Goal: Information Seeking & Learning: Learn about a topic

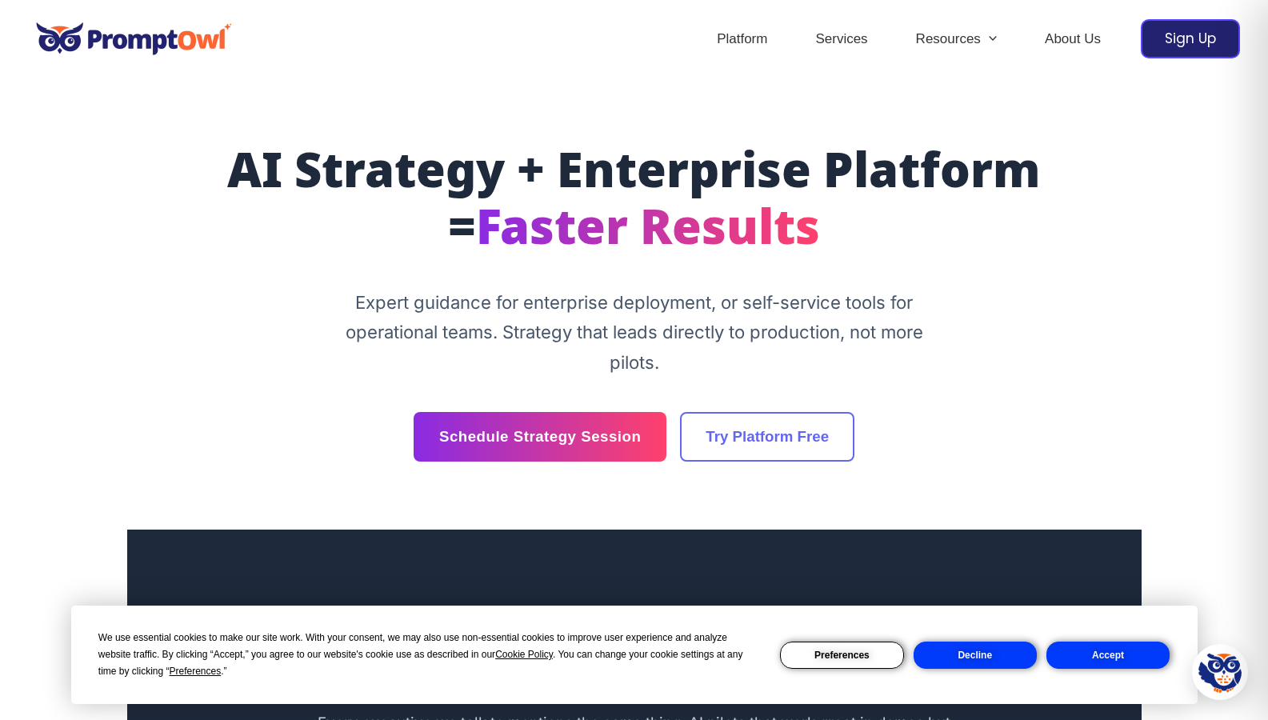
click at [1061, 650] on button "Accept" at bounding box center [1107, 654] width 123 height 27
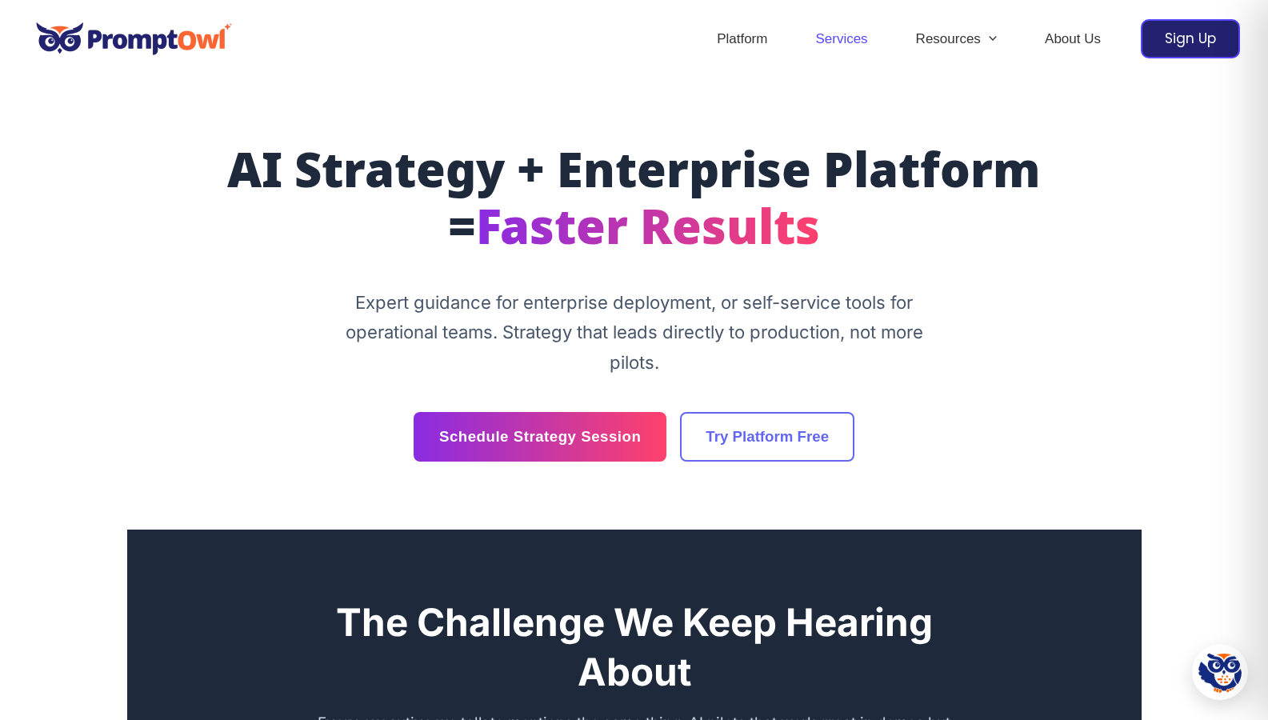
click at [848, 46] on link "Services" at bounding box center [841, 39] width 100 height 56
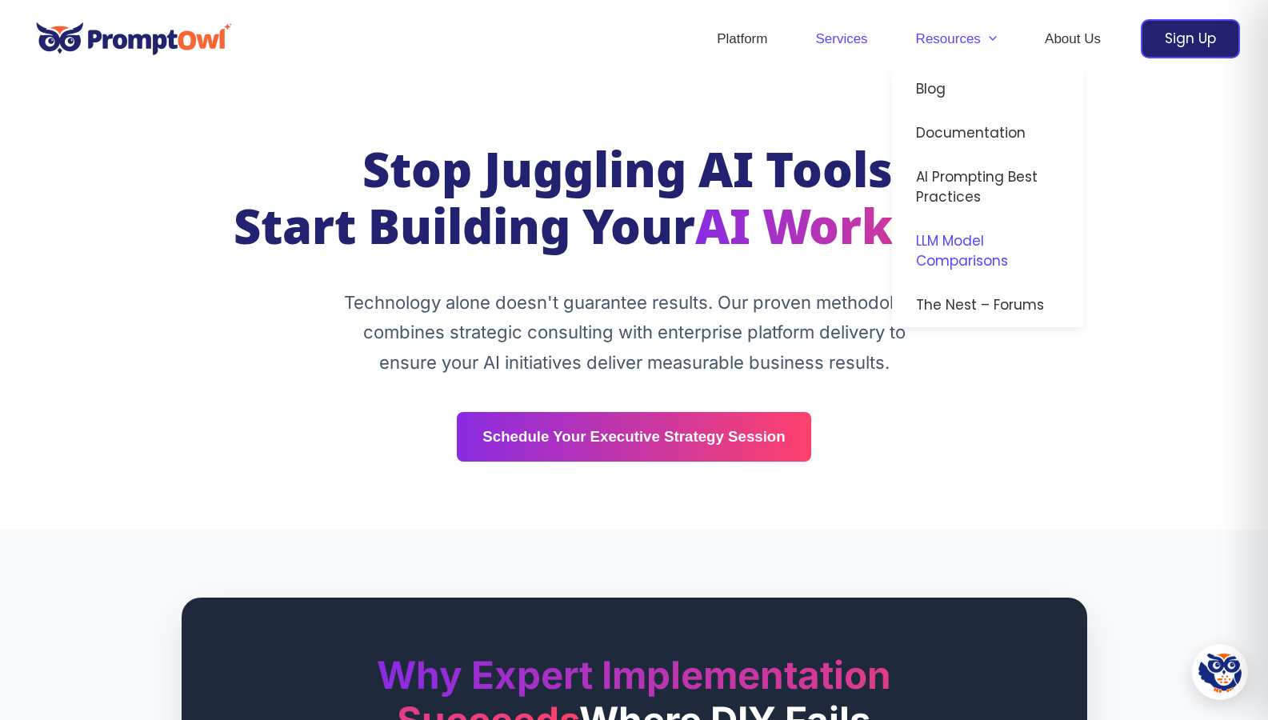
click at [920, 258] on link "LLM Model Comparisons" at bounding box center [988, 251] width 192 height 64
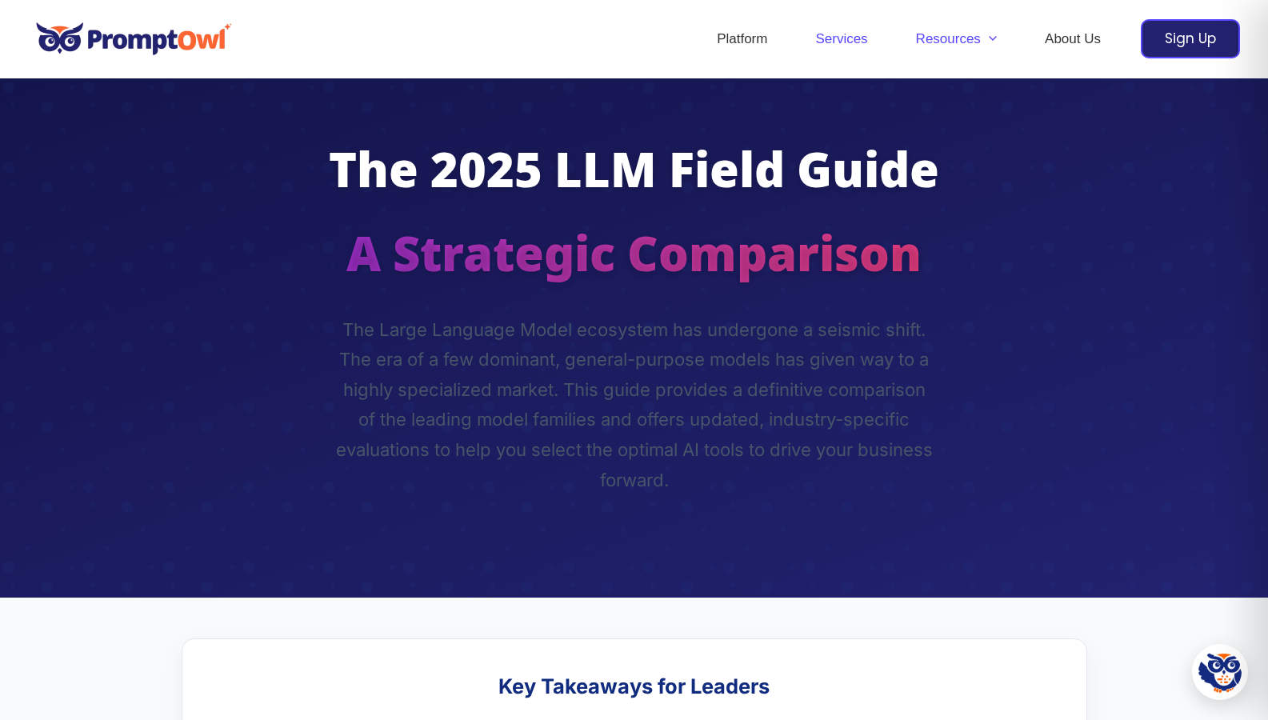
click at [825, 40] on link "Services" at bounding box center [841, 39] width 100 height 56
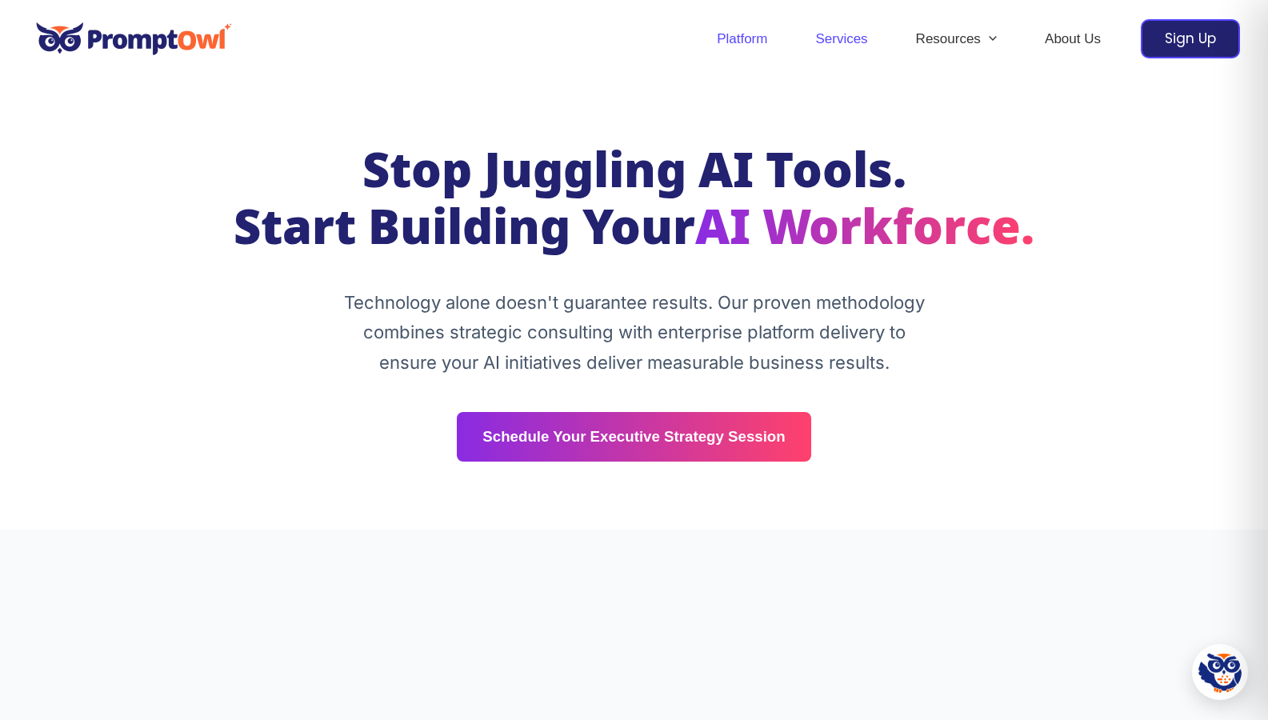
click at [726, 40] on link "Platform" at bounding box center [742, 39] width 98 height 56
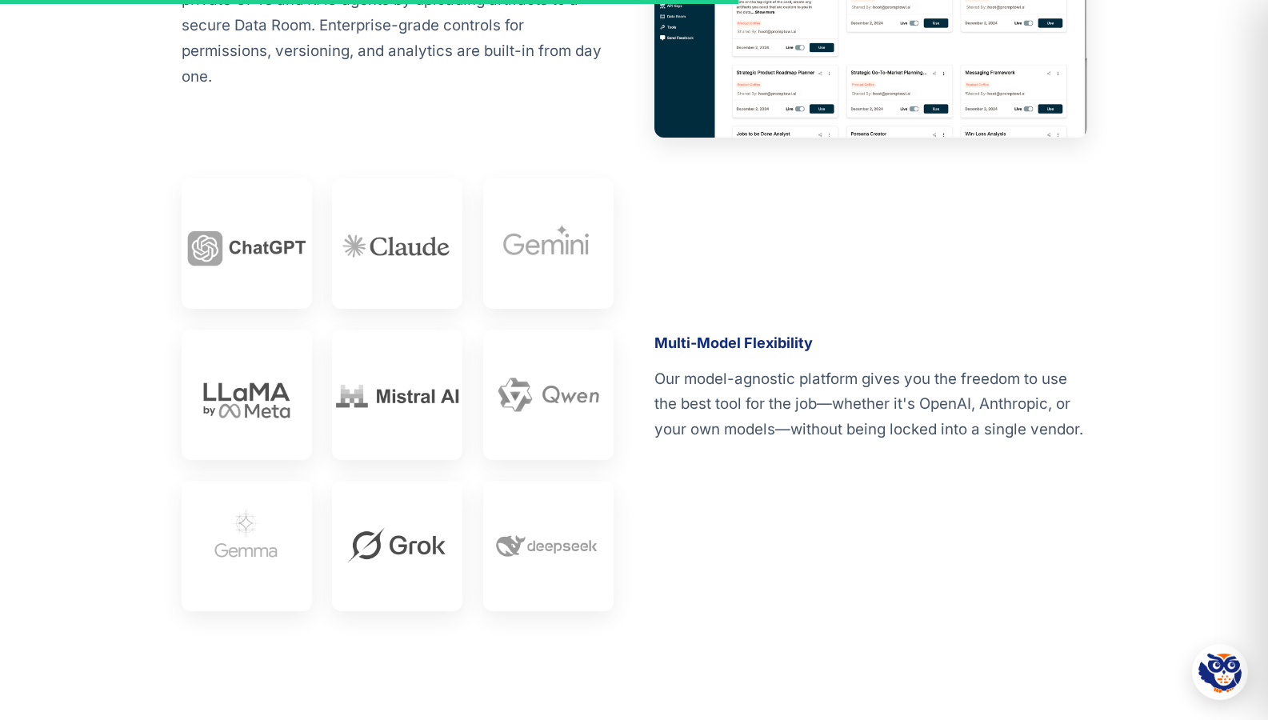
scroll to position [3807, 0]
